Goal: Task Accomplishment & Management: Complete application form

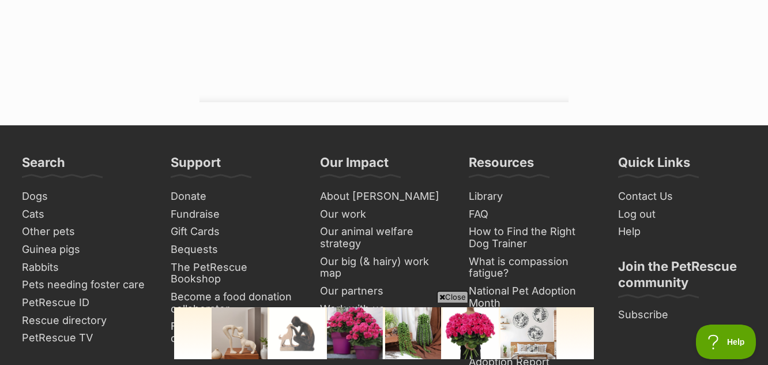
scroll to position [1327, 0]
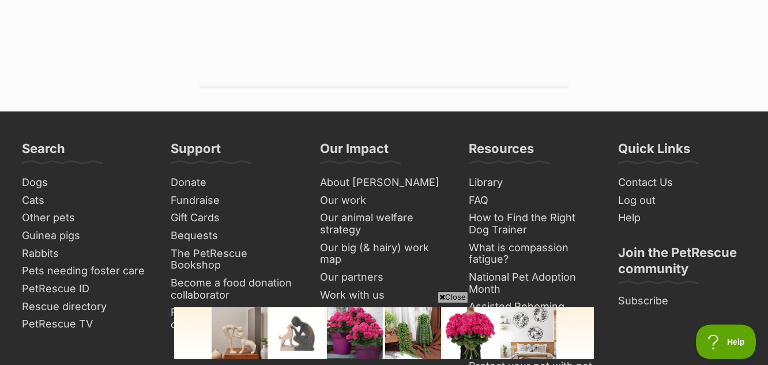
click at [452, 294] on span "Close" at bounding box center [452, 297] width 31 height 12
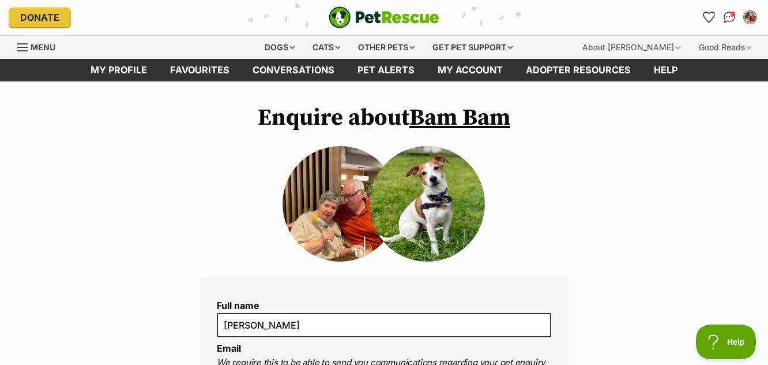
scroll to position [0, 0]
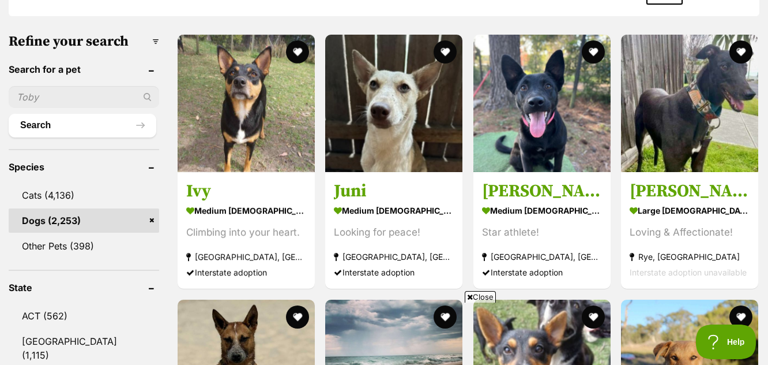
scroll to position [346, 0]
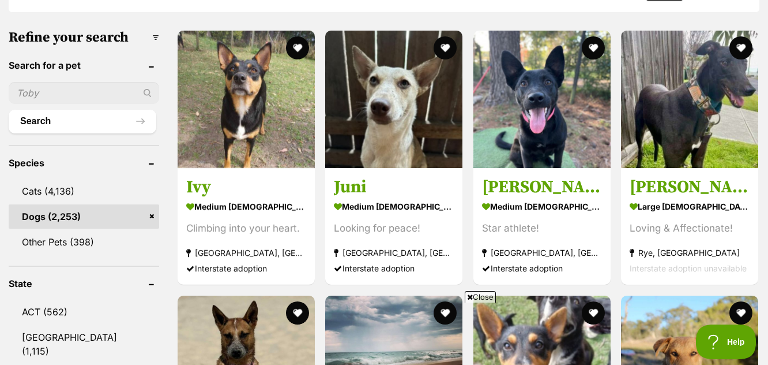
click at [96, 92] on input "text" at bounding box center [84, 93] width 151 height 22
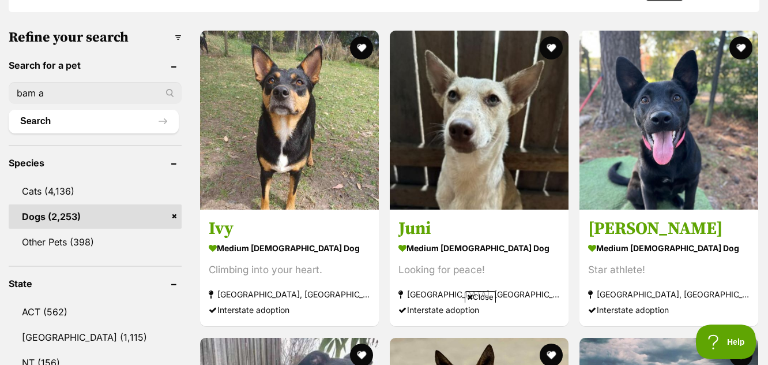
scroll to position [0, 0]
type input "bam bam"
click at [160, 119] on button "Search" at bounding box center [94, 121] width 170 height 23
